Goal: Task Accomplishment & Management: Manage account settings

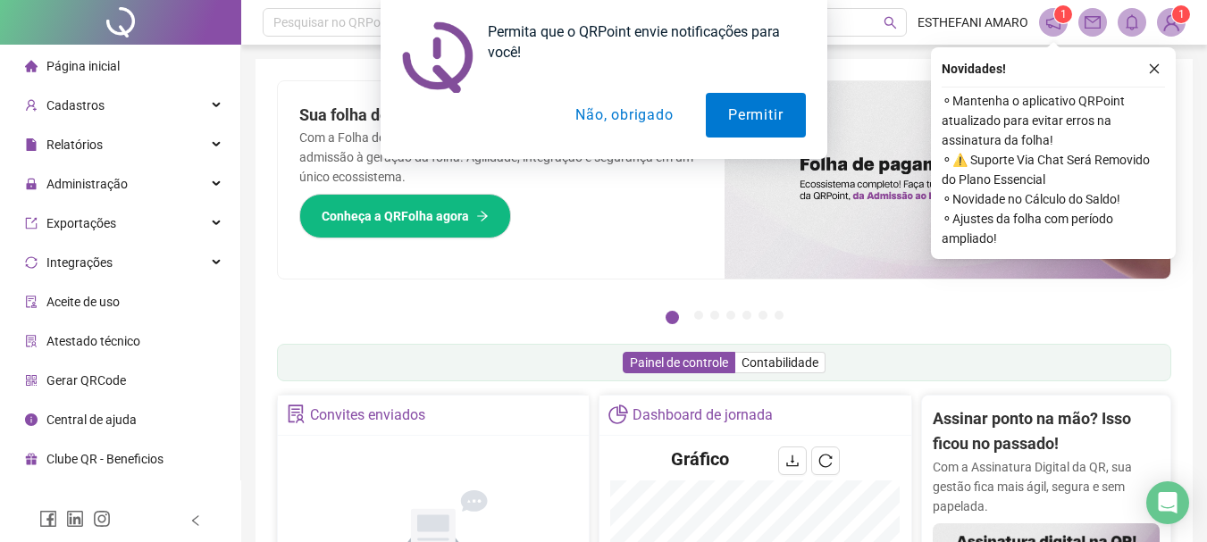
click at [1157, 69] on div "Permita que o QRPoint envie notificações para você! Permitir Não, obrigado" at bounding box center [603, 79] width 1207 height 159
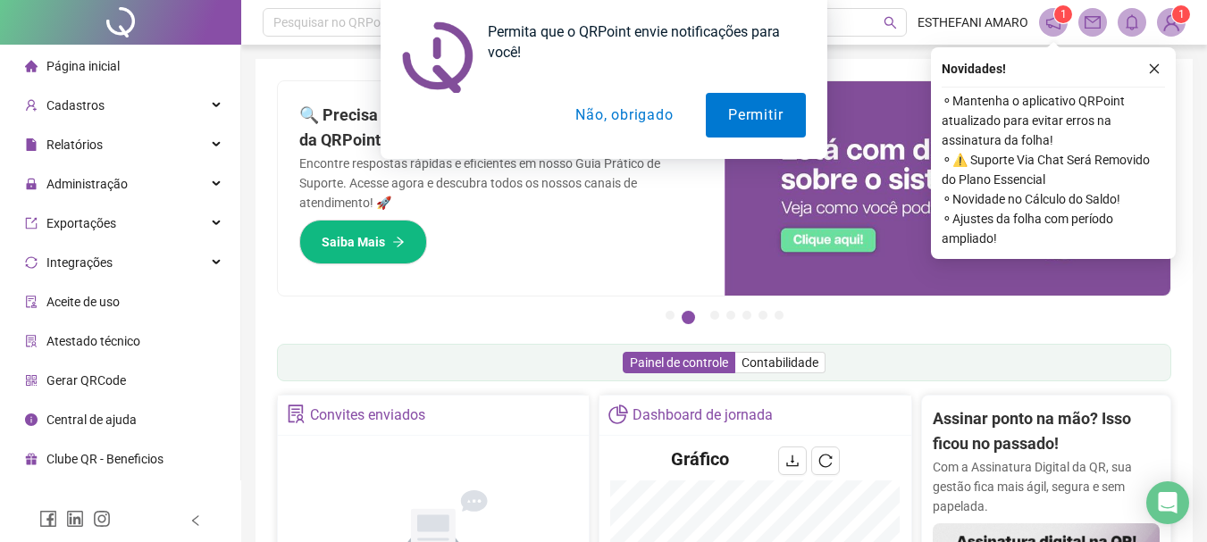
click at [1156, 69] on div "Permita que o QRPoint envie notificações para você! Permitir Não, obrigado" at bounding box center [603, 79] width 1207 height 159
click at [654, 114] on button "Não, obrigado" at bounding box center [624, 115] width 142 height 45
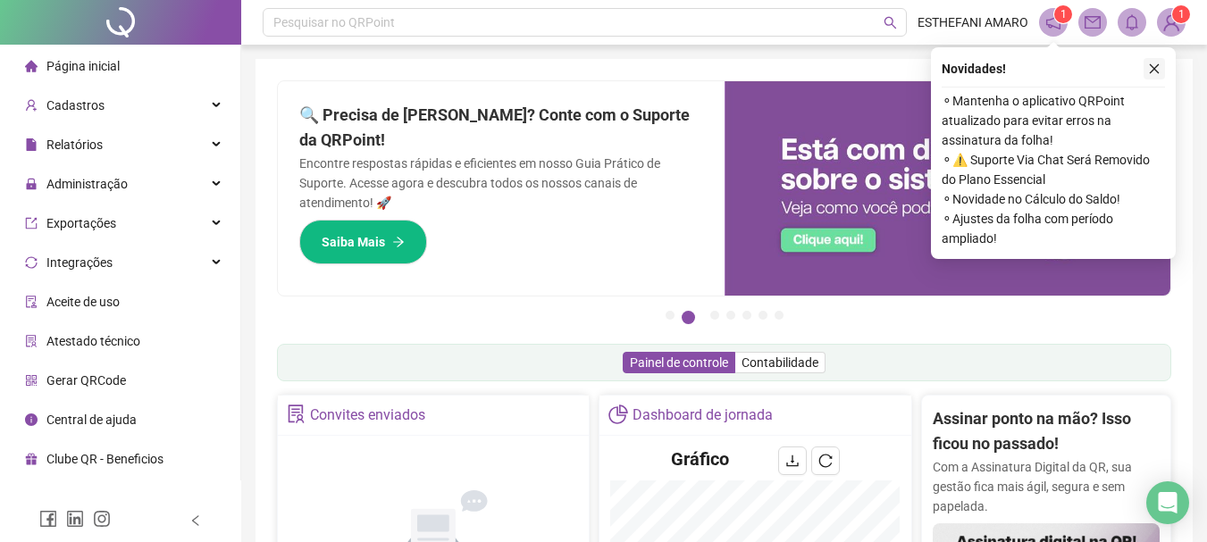
click at [1150, 69] on icon "close" at bounding box center [1154, 69] width 13 height 13
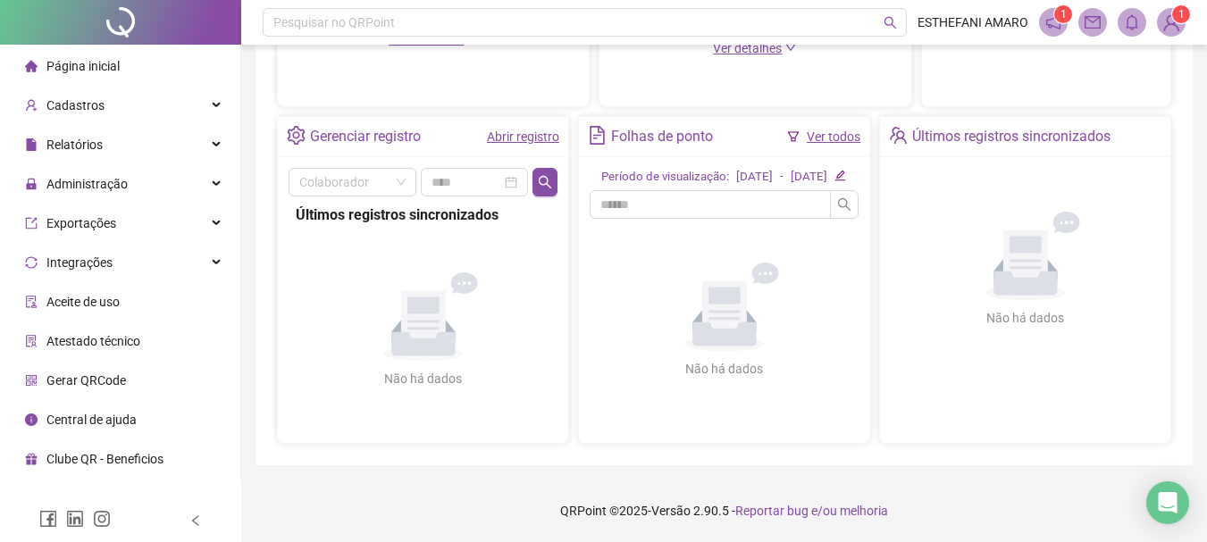
scroll to position [630, 0]
click at [498, 130] on link "Abrir registro" at bounding box center [523, 137] width 72 height 14
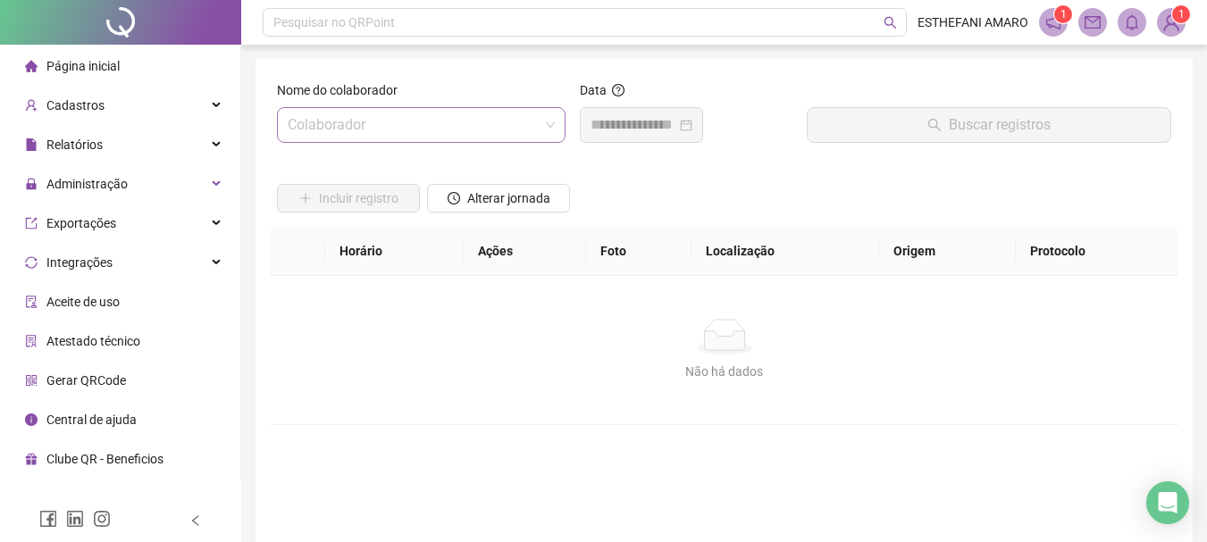
click at [472, 114] on input "search" at bounding box center [413, 125] width 251 height 34
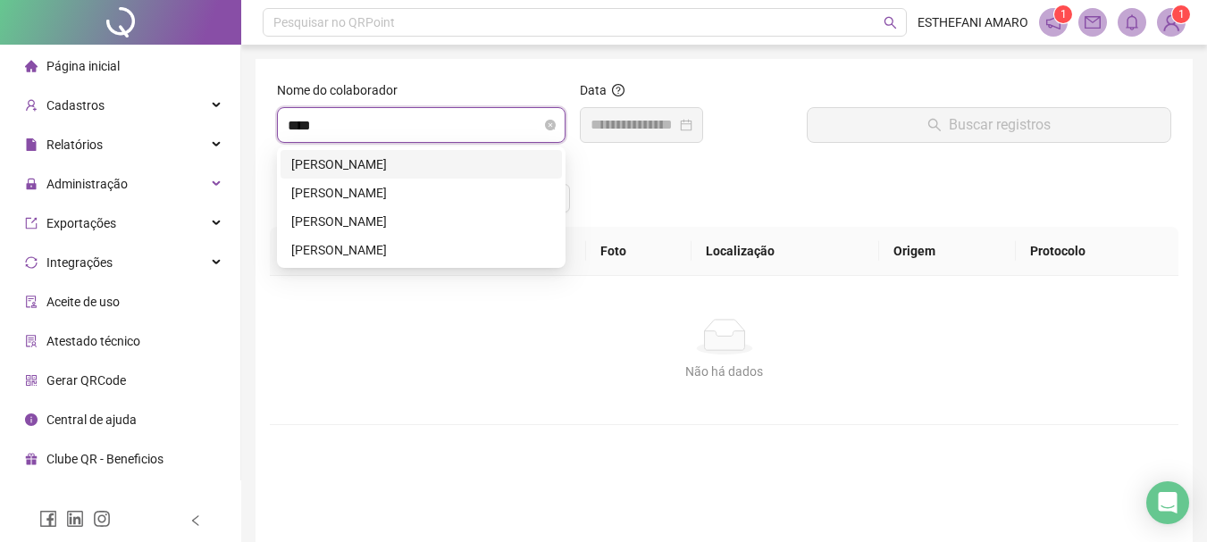
type input "*****"
click at [432, 219] on div "[PERSON_NAME]" at bounding box center [421, 222] width 260 height 20
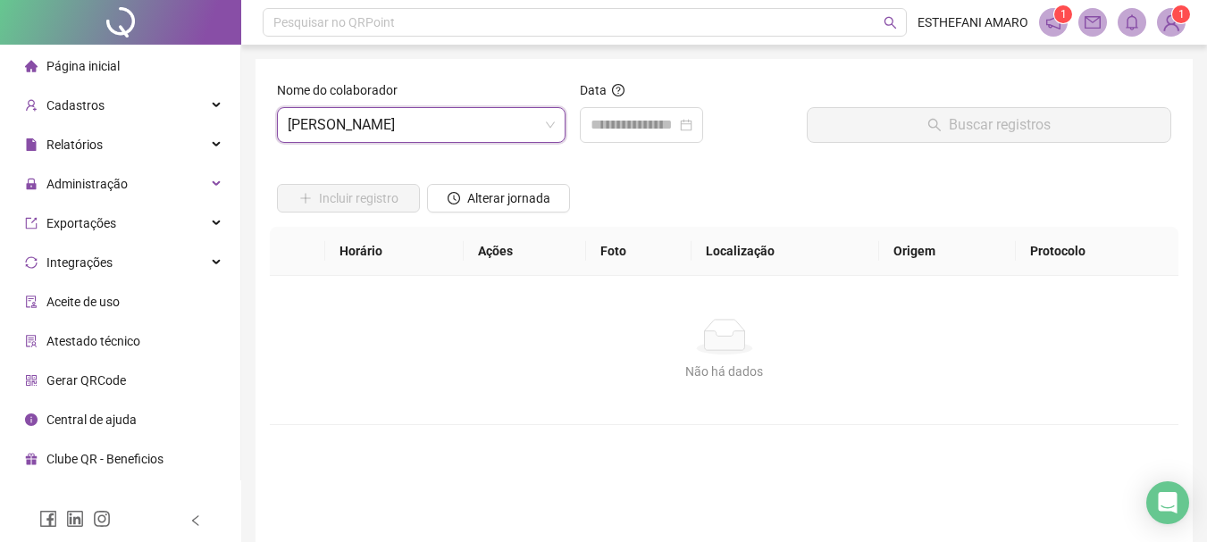
click at [726, 100] on div "Data" at bounding box center [686, 93] width 213 height 27
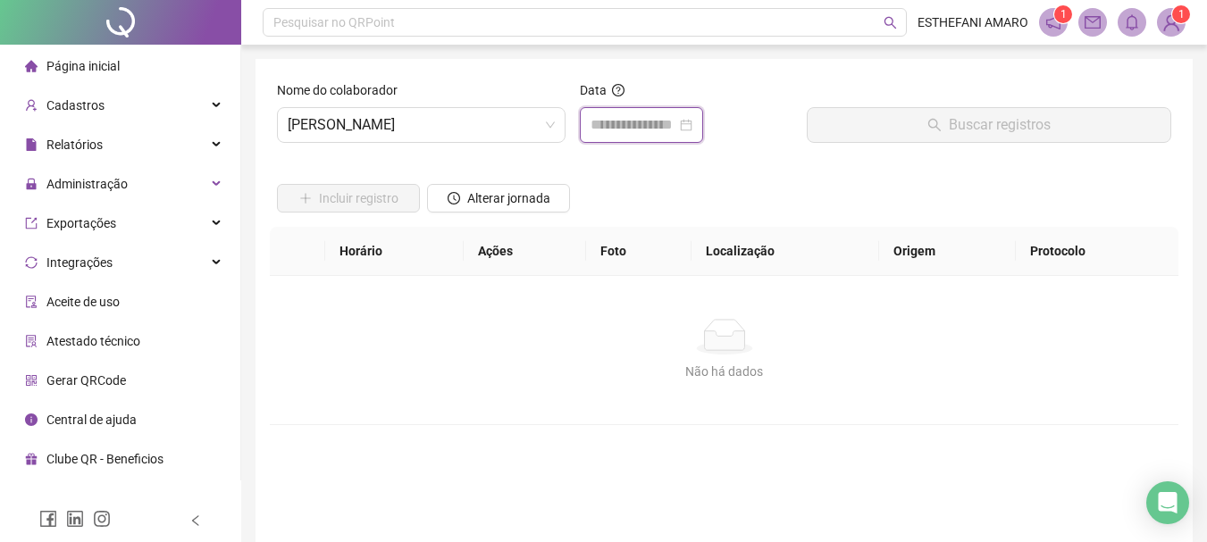
click at [676, 126] on input at bounding box center [633, 124] width 86 height 21
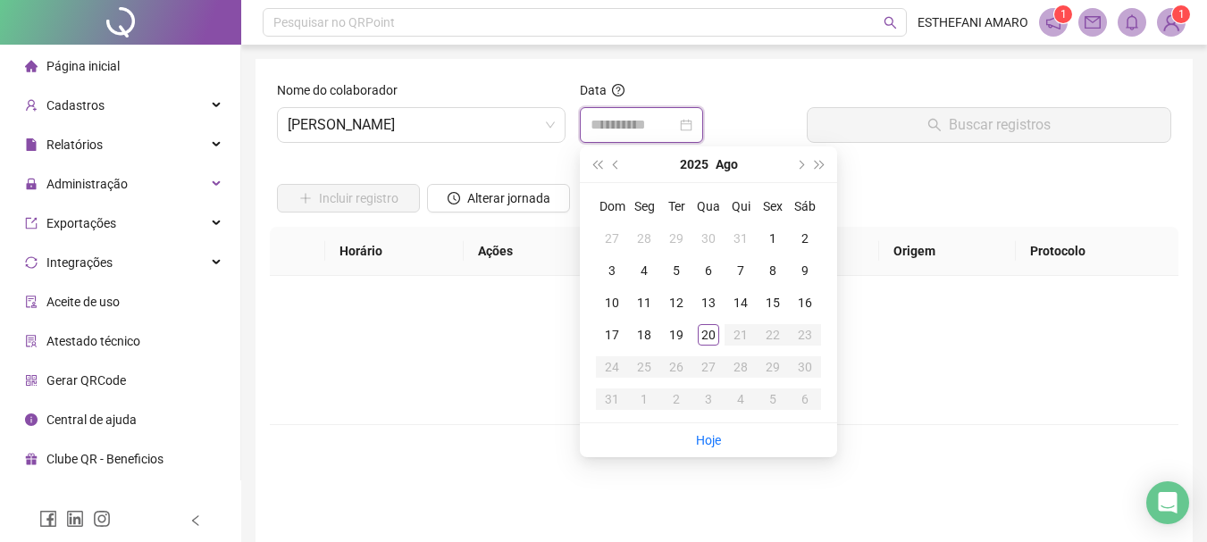
type input "**********"
click at [713, 337] on div "20" at bounding box center [708, 334] width 21 height 21
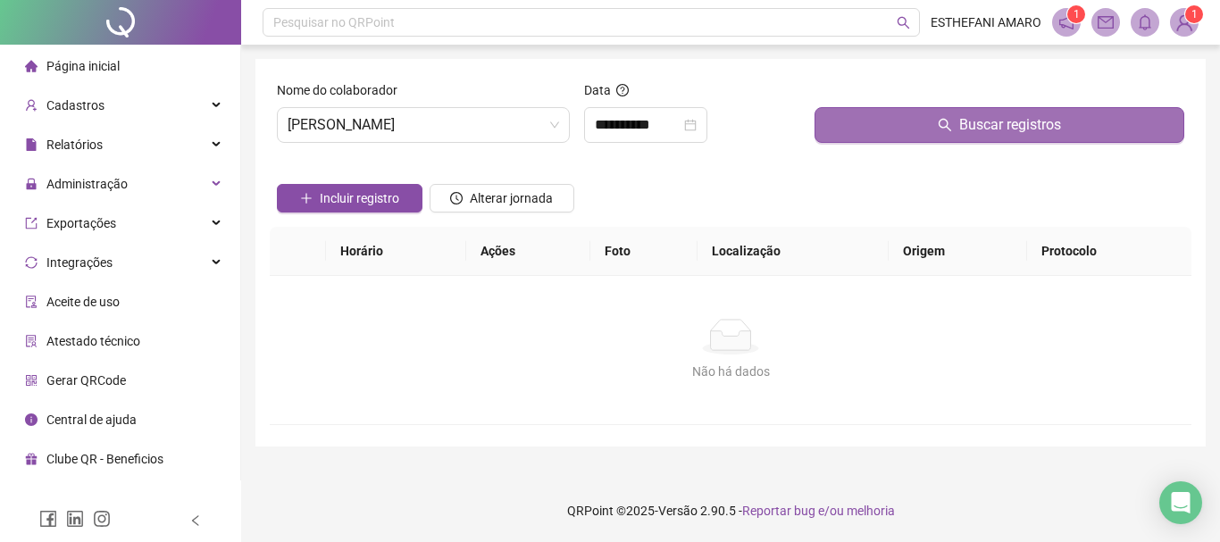
click at [1009, 135] on span "Buscar registros" at bounding box center [1010, 124] width 102 height 21
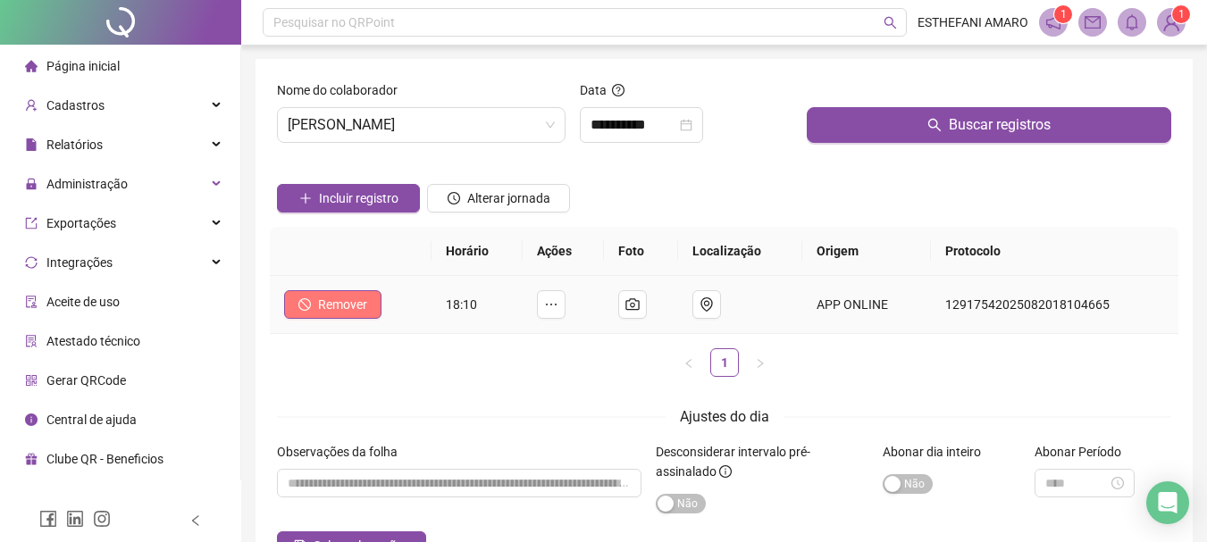
click at [306, 299] on icon "stop" at bounding box center [304, 304] width 13 height 13
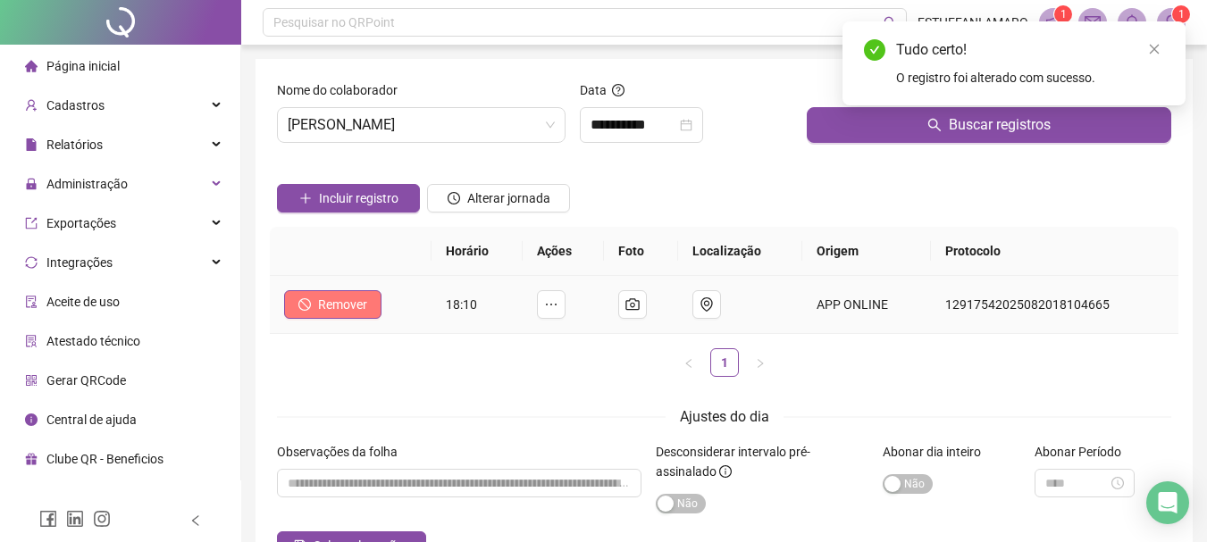
click at [348, 306] on span "Remover" at bounding box center [342, 305] width 49 height 20
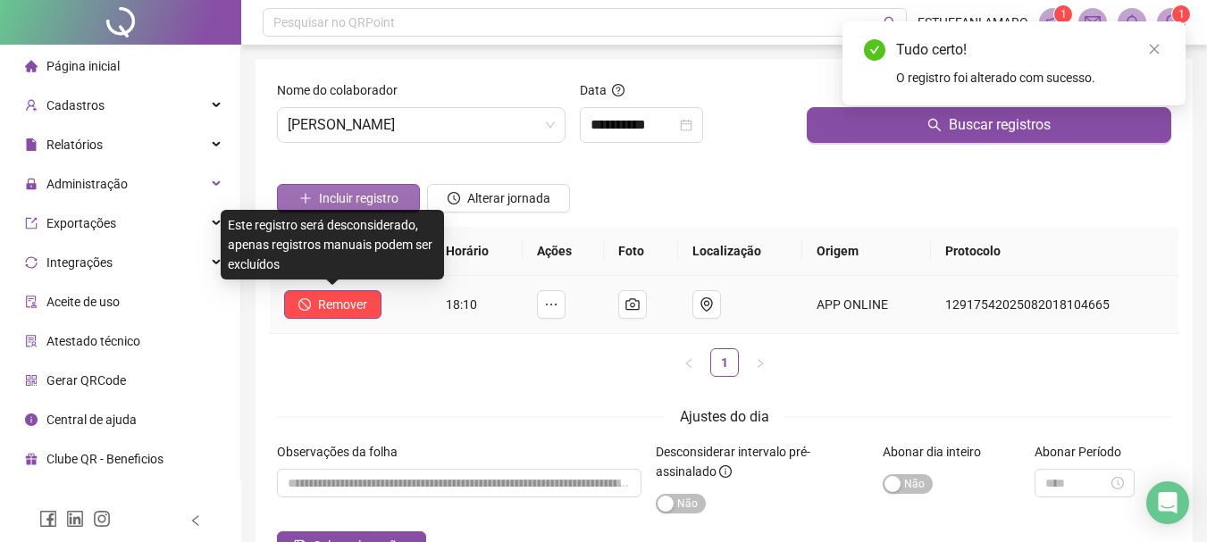
click at [385, 197] on span "Incluir registro" at bounding box center [359, 198] width 80 height 20
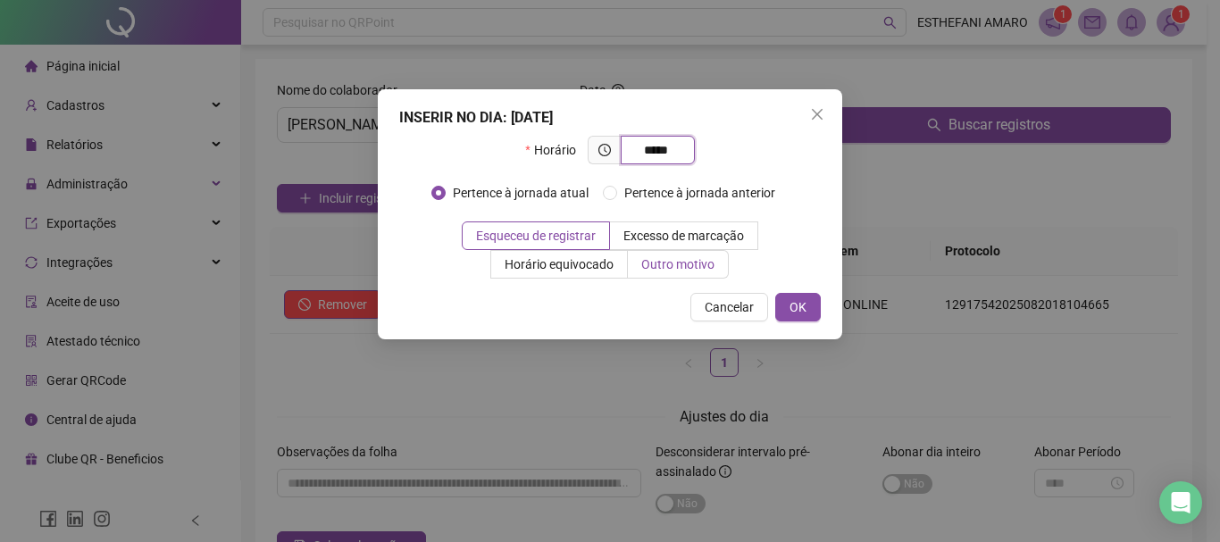
type input "*****"
click at [656, 270] on span "Outro motivo" at bounding box center [677, 264] width 73 height 14
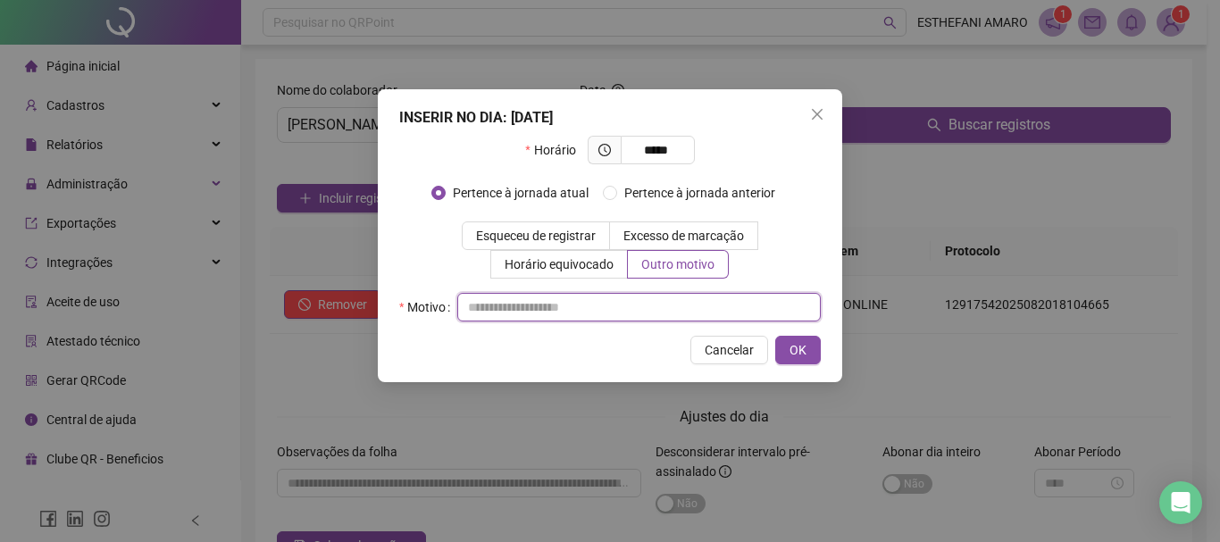
click at [560, 311] on input "text" at bounding box center [639, 307] width 364 height 29
type input "*"
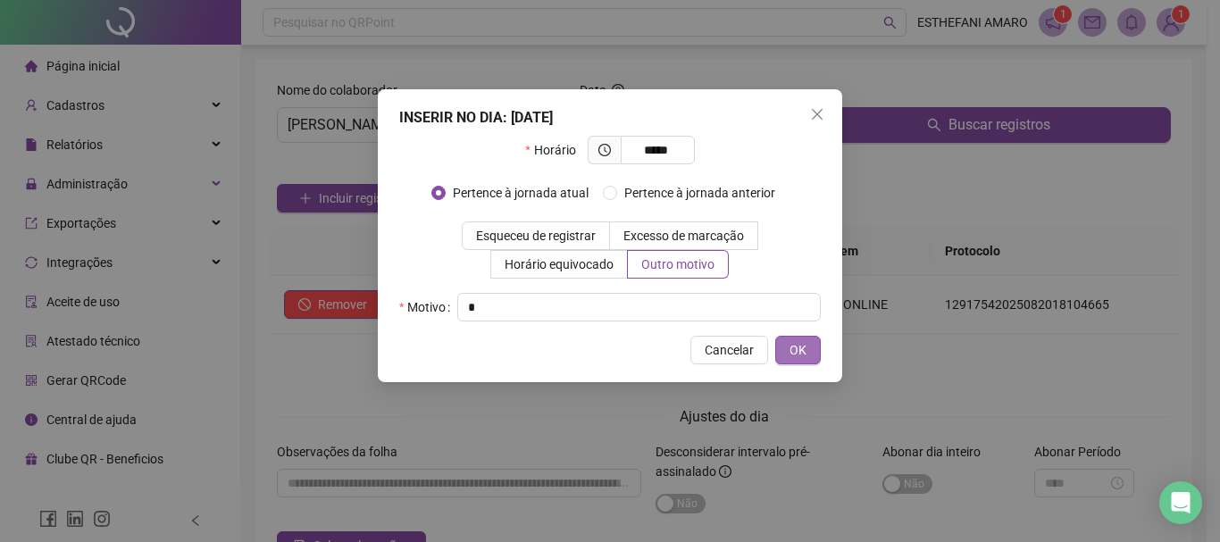
click at [798, 353] on span "OK" at bounding box center [798, 350] width 17 height 20
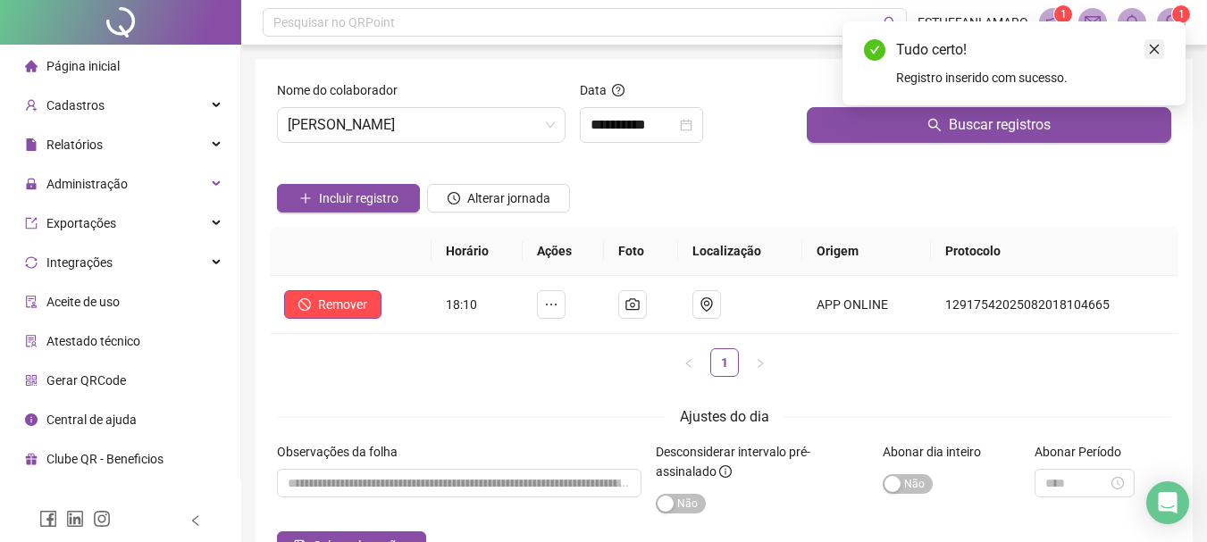
click at [1154, 51] on icon "close" at bounding box center [1154, 49] width 13 height 13
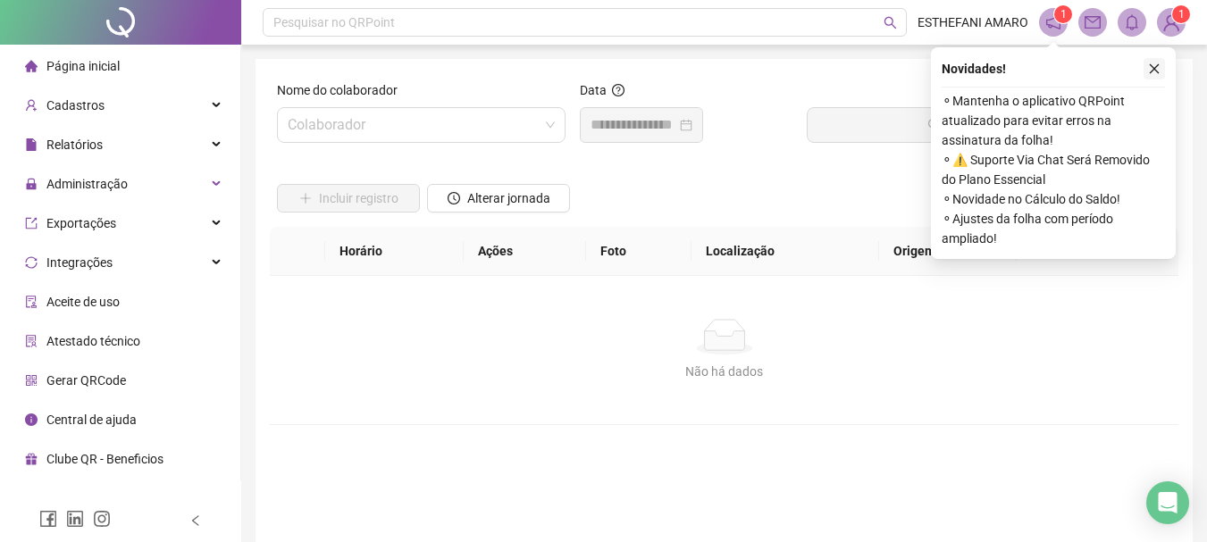
click at [1150, 73] on icon "close" at bounding box center [1154, 69] width 13 height 13
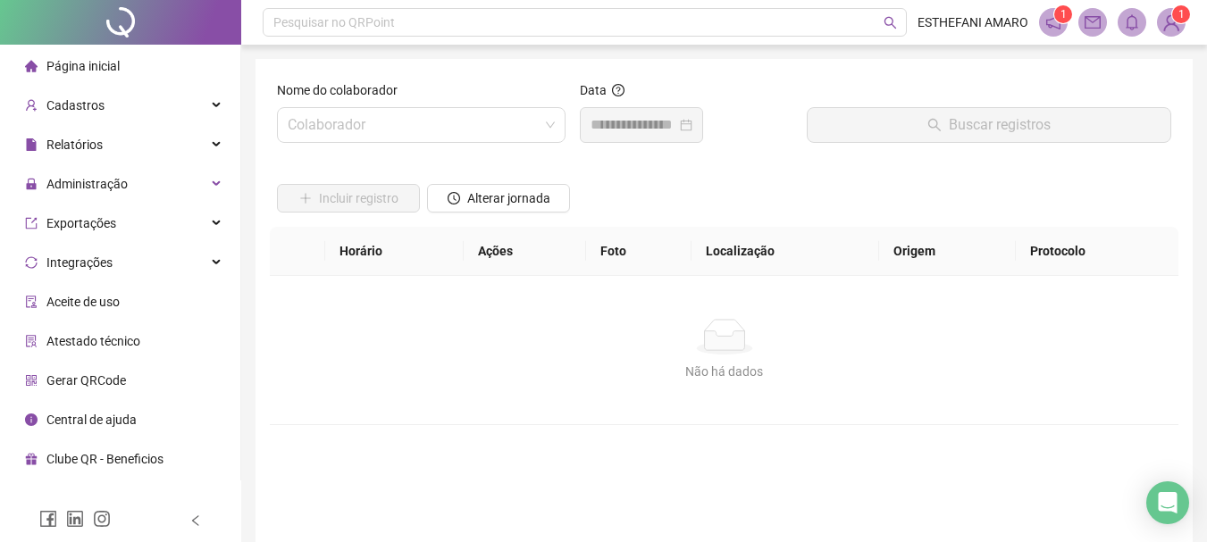
click at [111, 56] on div "Página inicial" at bounding box center [72, 66] width 95 height 36
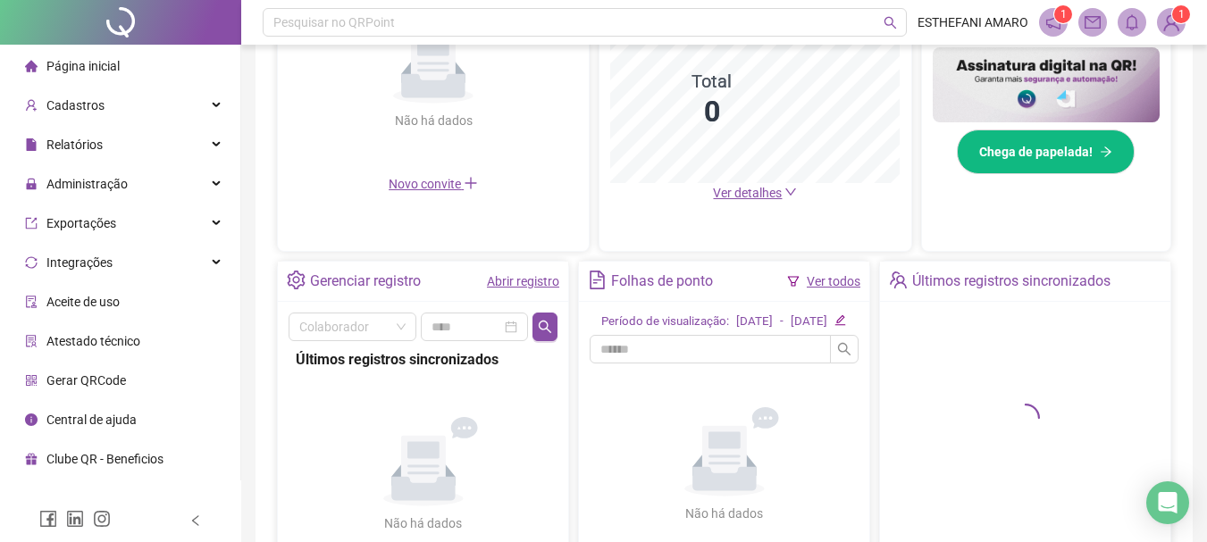
scroll to position [529, 0]
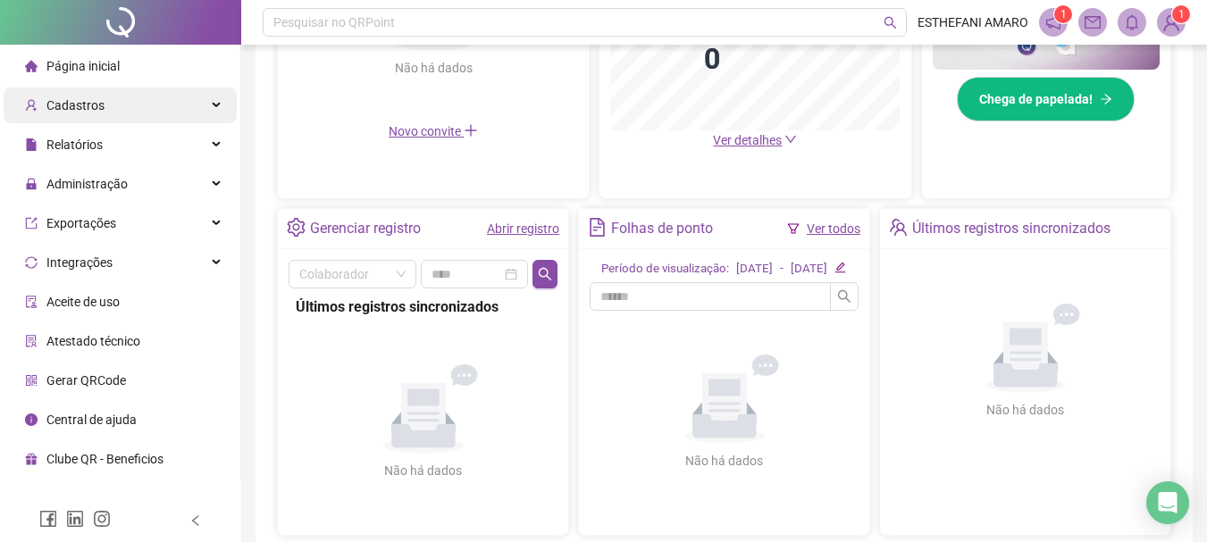
click at [218, 105] on icon at bounding box center [217, 105] width 9 height 0
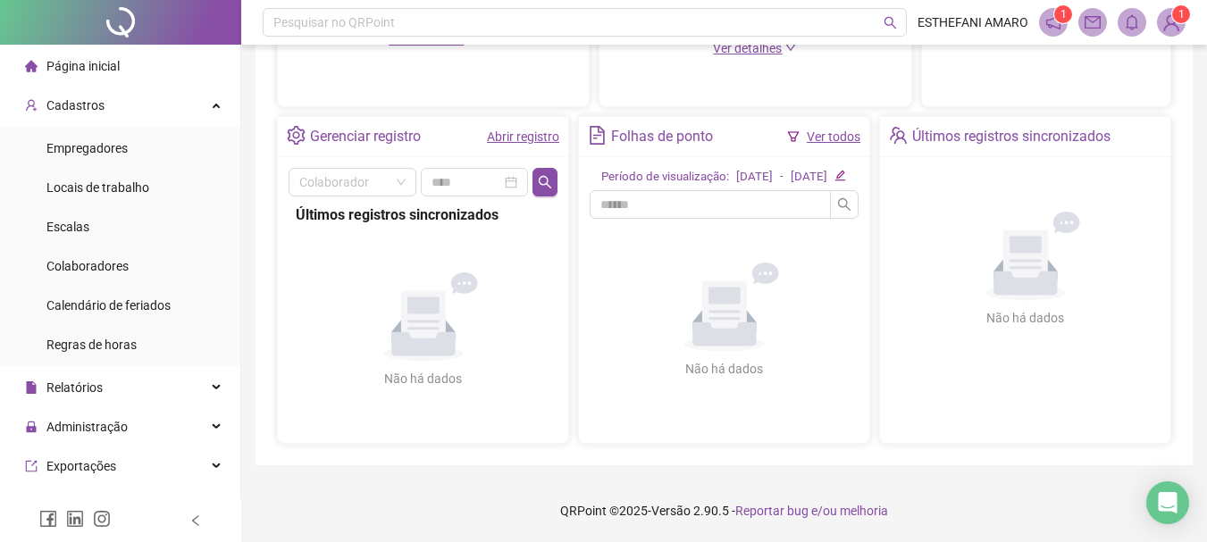
scroll to position [630, 0]
click at [337, 169] on input "search" at bounding box center [344, 182] width 90 height 27
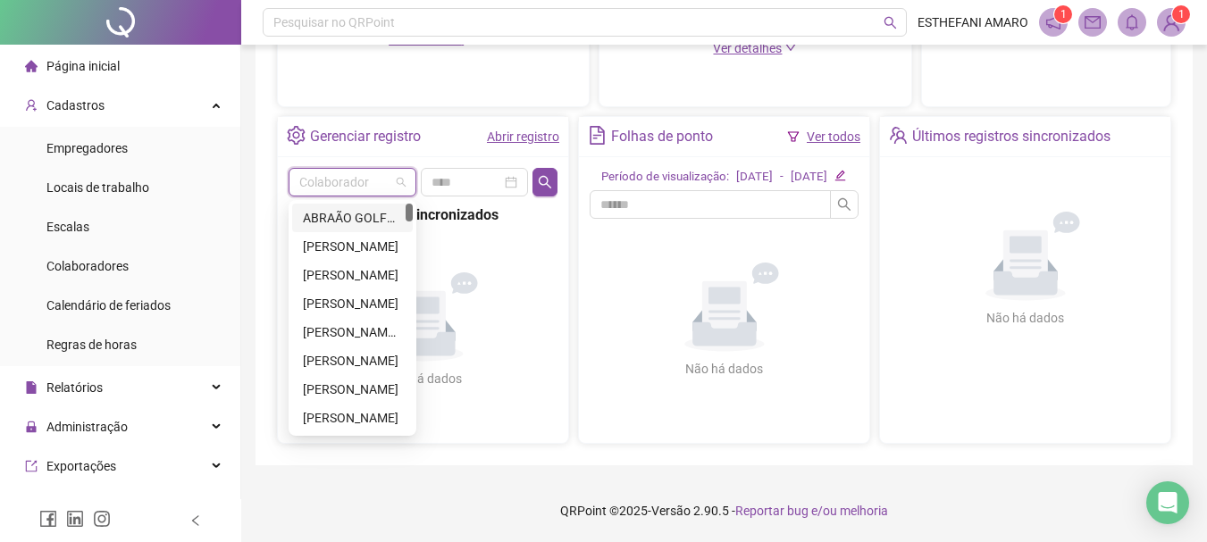
click at [534, 131] on link "Abrir registro" at bounding box center [523, 137] width 72 height 14
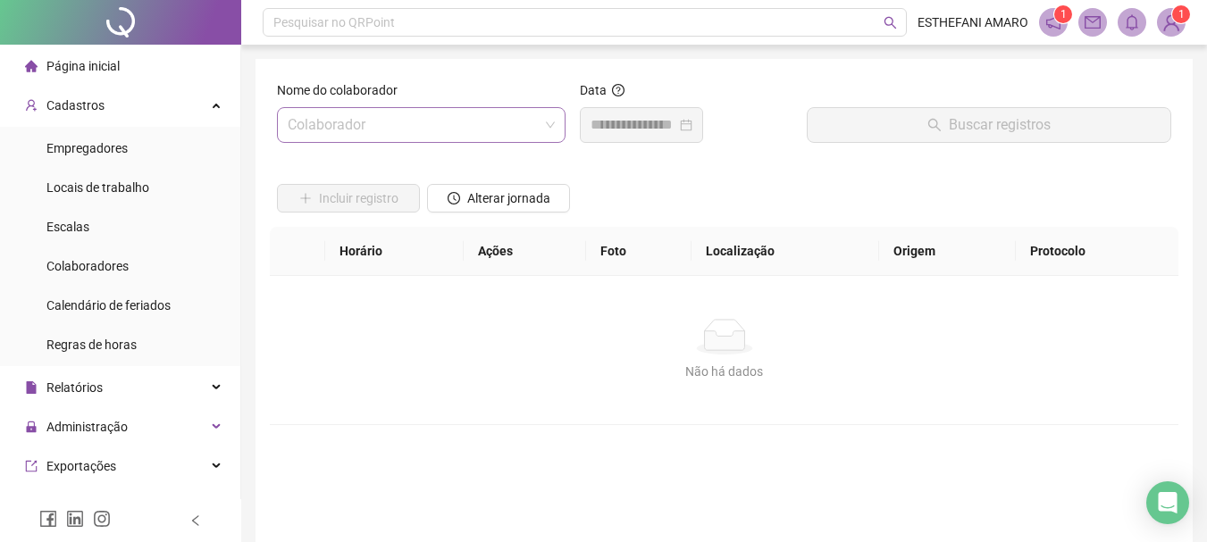
click at [440, 126] on input "search" at bounding box center [413, 125] width 251 height 34
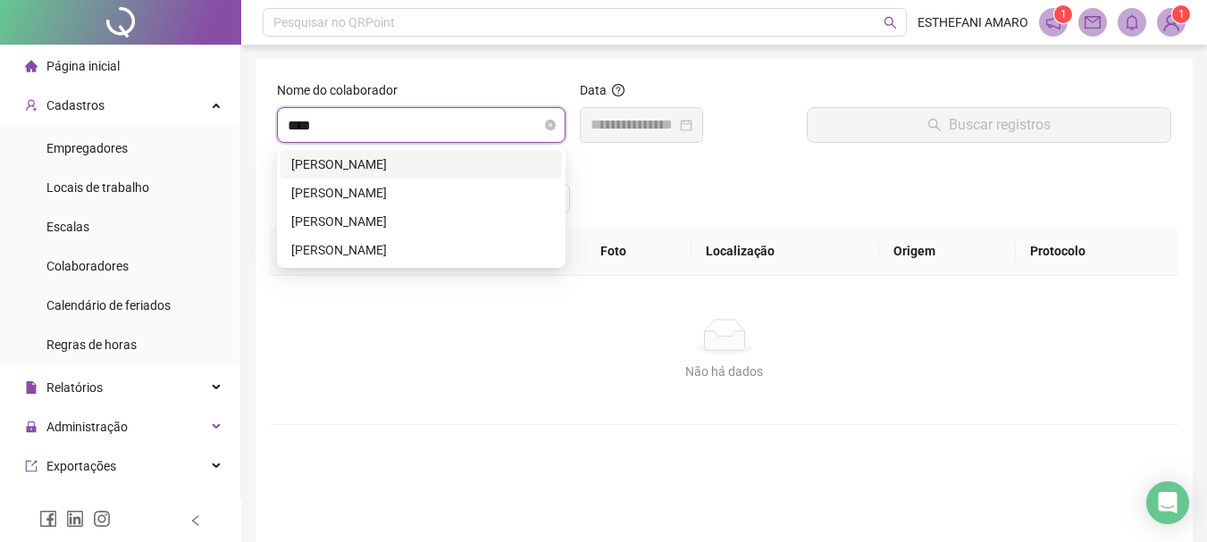
type input "*****"
click at [414, 226] on div "[PERSON_NAME]" at bounding box center [421, 222] width 260 height 20
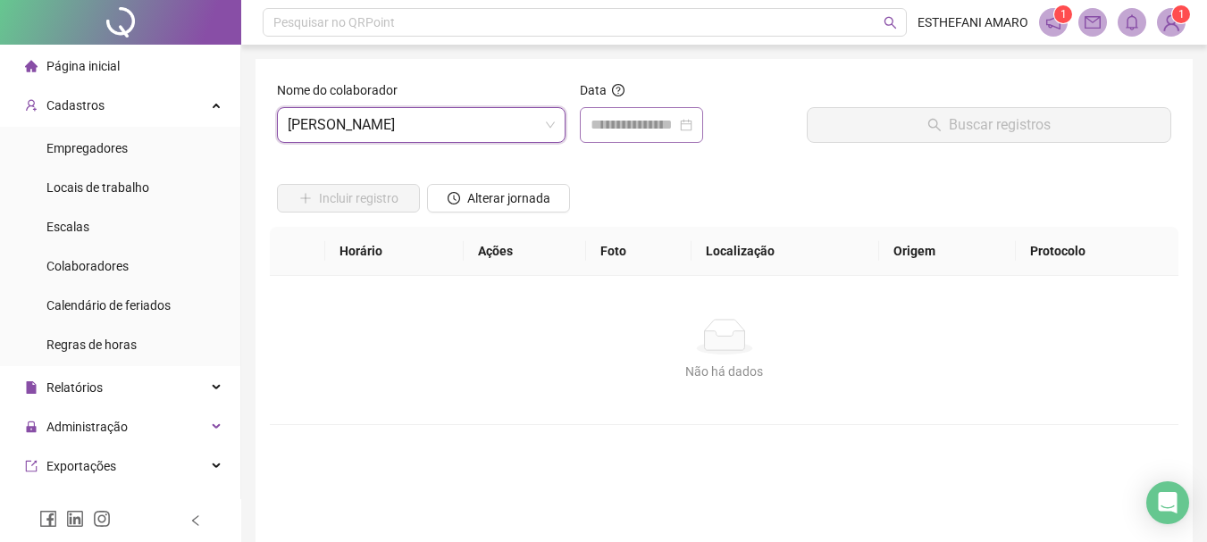
click at [692, 127] on div at bounding box center [641, 124] width 102 height 21
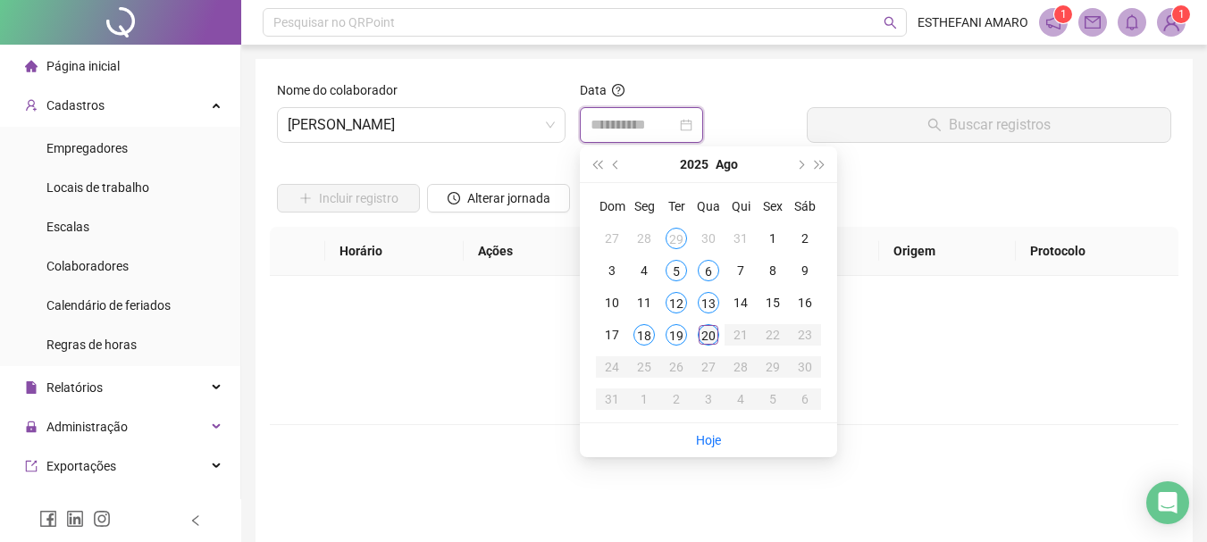
type input "**********"
click at [715, 338] on div "20" at bounding box center [708, 334] width 21 height 21
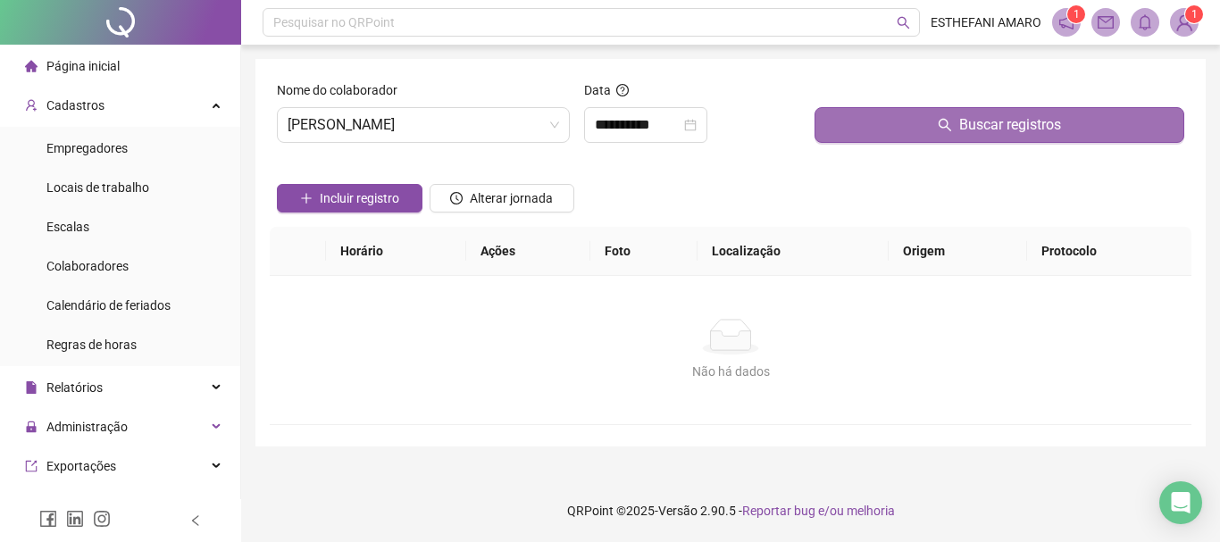
click at [925, 121] on button "Buscar registros" at bounding box center [1000, 125] width 370 height 36
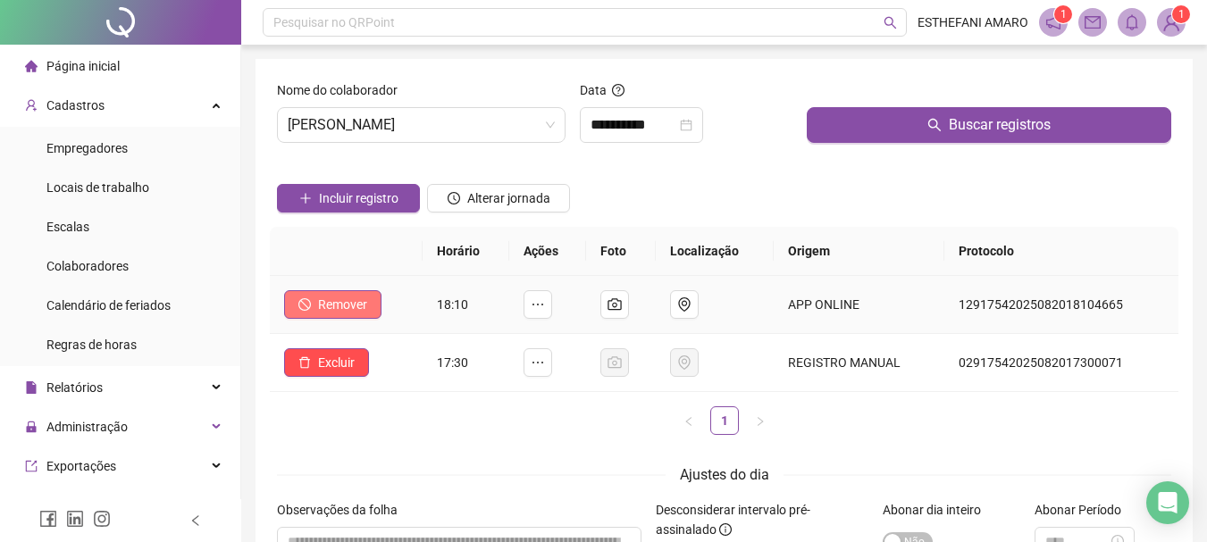
click at [369, 297] on button "Remover" at bounding box center [332, 304] width 97 height 29
click at [534, 306] on button "button" at bounding box center [537, 304] width 29 height 29
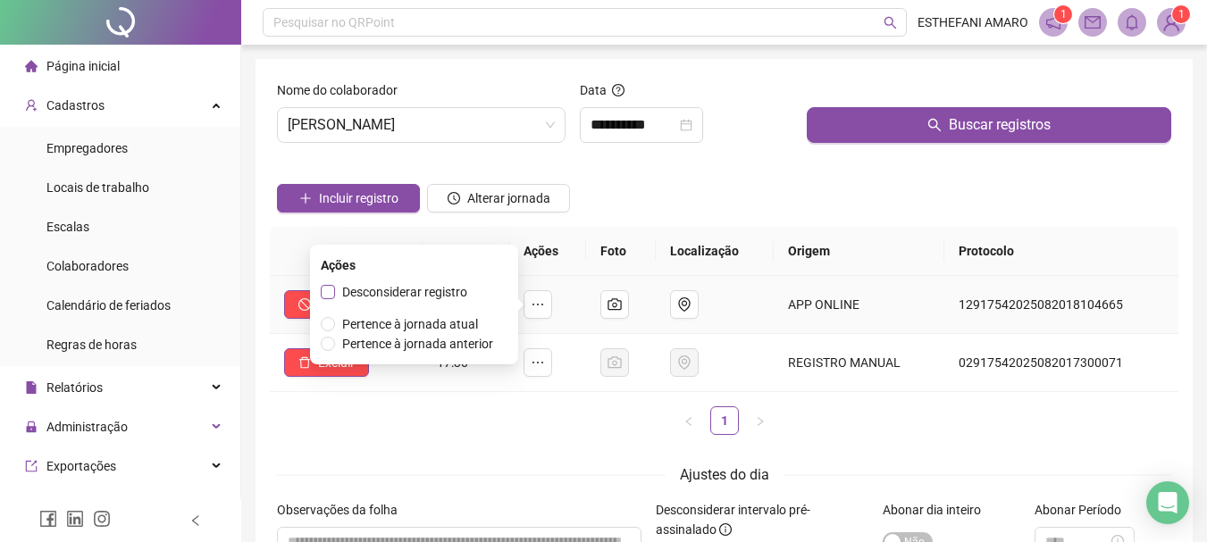
click at [461, 290] on span "Desconsiderar registro" at bounding box center [404, 292] width 125 height 14
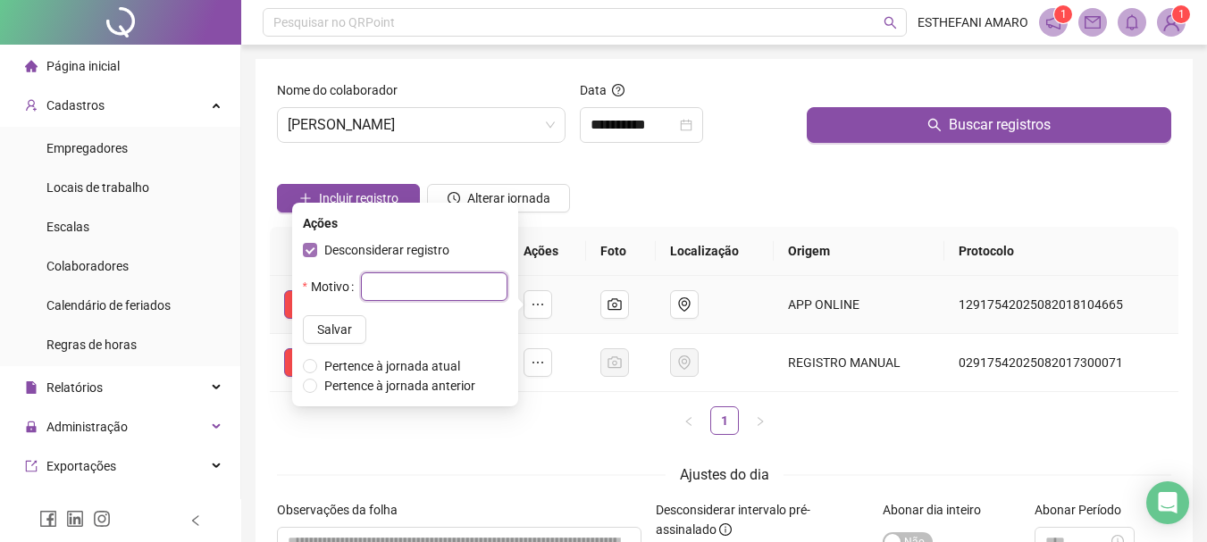
click at [461, 290] on input "text" at bounding box center [434, 286] width 146 height 29
type input "*"
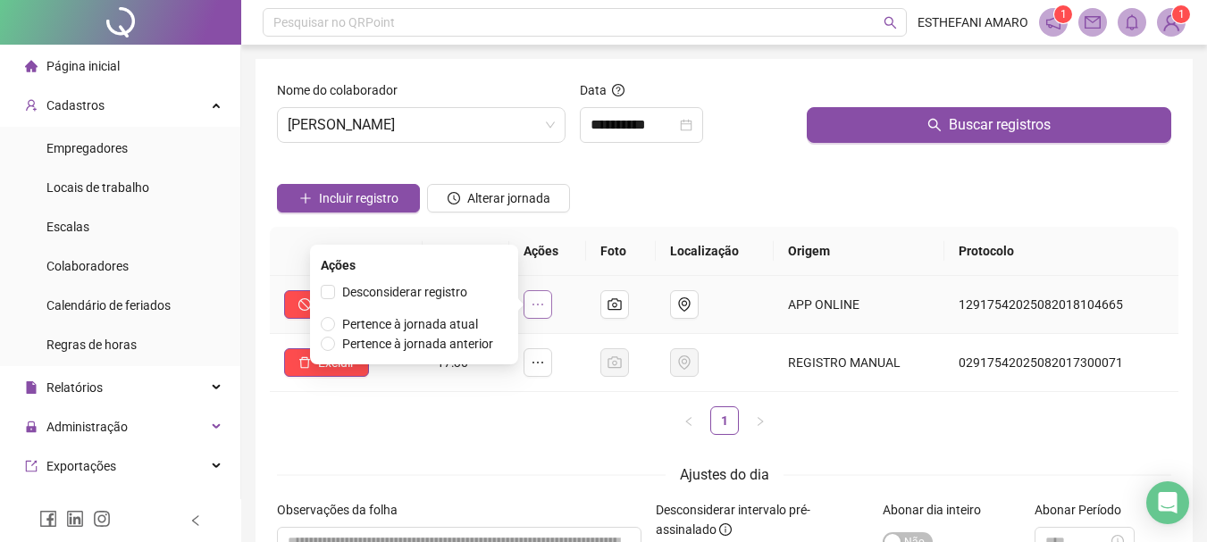
click at [539, 307] on icon "ellipsis" at bounding box center [538, 304] width 14 height 14
click at [448, 293] on span "Desconsiderar registro" at bounding box center [404, 292] width 125 height 14
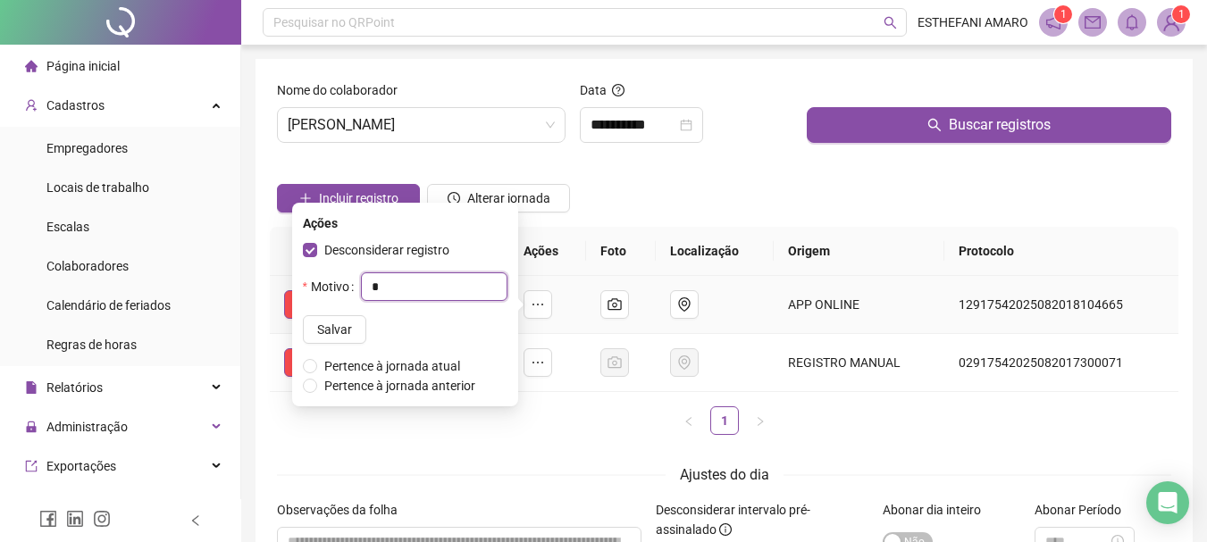
click at [446, 293] on input "*" at bounding box center [434, 286] width 146 height 29
click at [333, 325] on button "Salvar" at bounding box center [334, 329] width 63 height 29
